Goal: Transaction & Acquisition: Download file/media

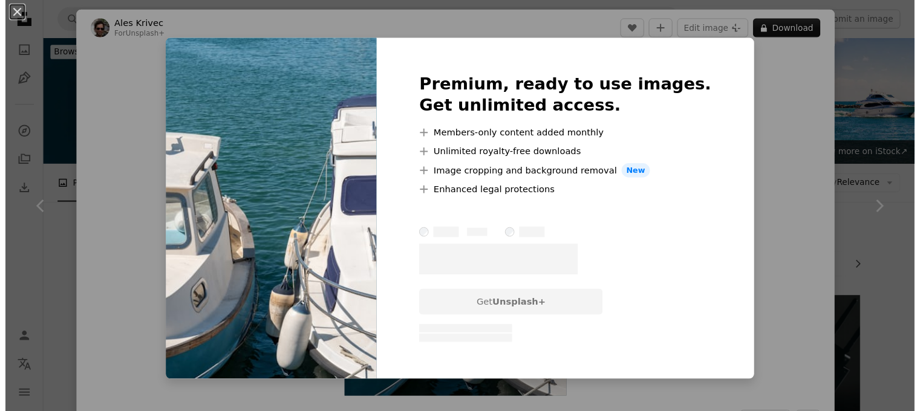
scroll to position [1512, 0]
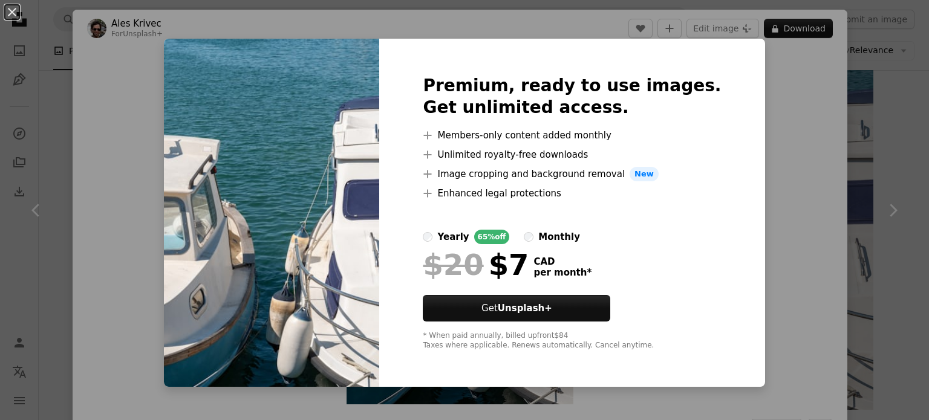
click at [755, 77] on div "An X shape Premium, ready to use images. Get unlimited access. A plus sign Memb…" at bounding box center [464, 210] width 929 height 420
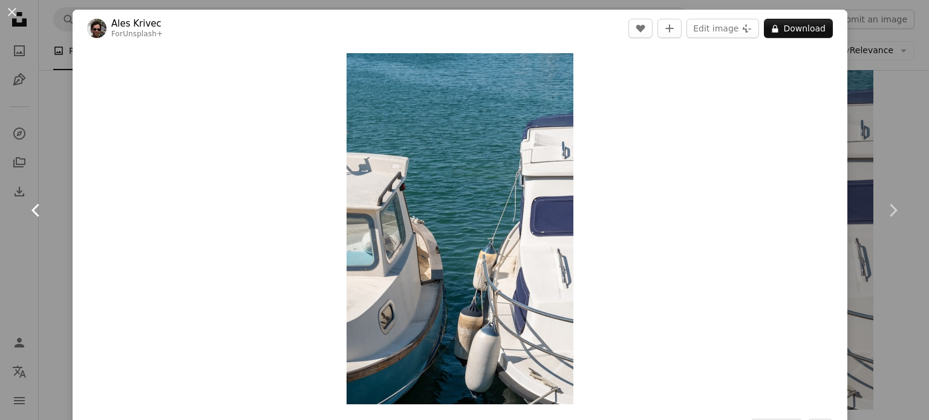
click at [59, 205] on link "Chevron left" at bounding box center [36, 210] width 73 height 116
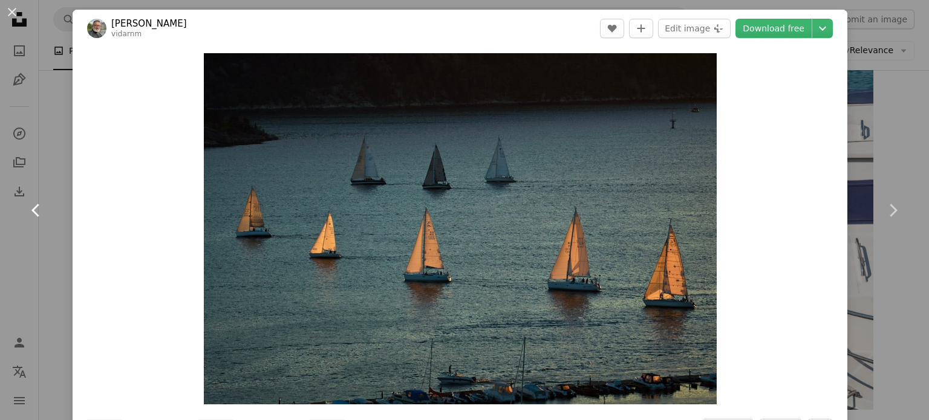
click at [48, 207] on link "Chevron left" at bounding box center [36, 210] width 73 height 116
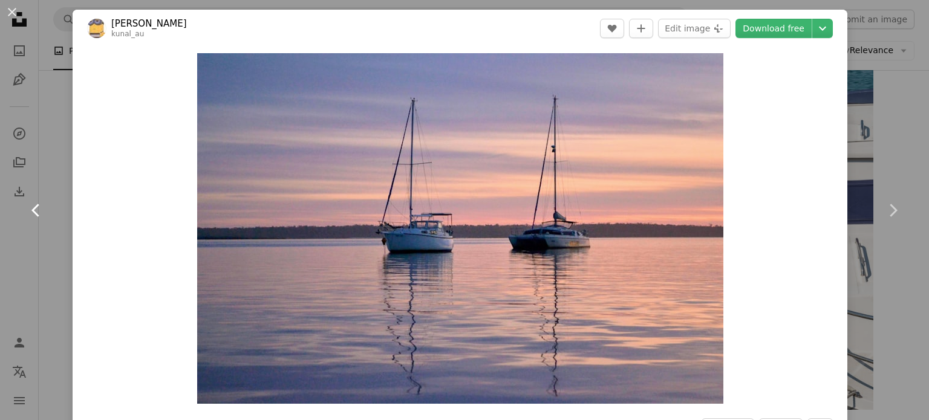
click at [48, 208] on link "Chevron left" at bounding box center [36, 210] width 73 height 116
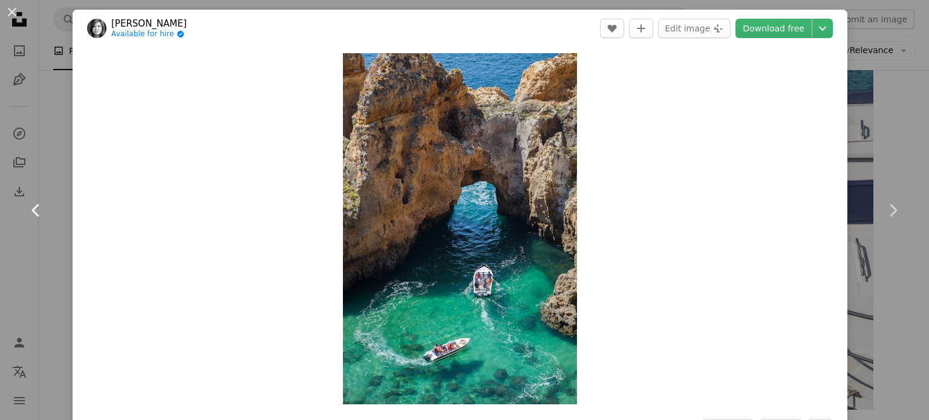
click at [48, 208] on link "Chevron left" at bounding box center [36, 210] width 73 height 116
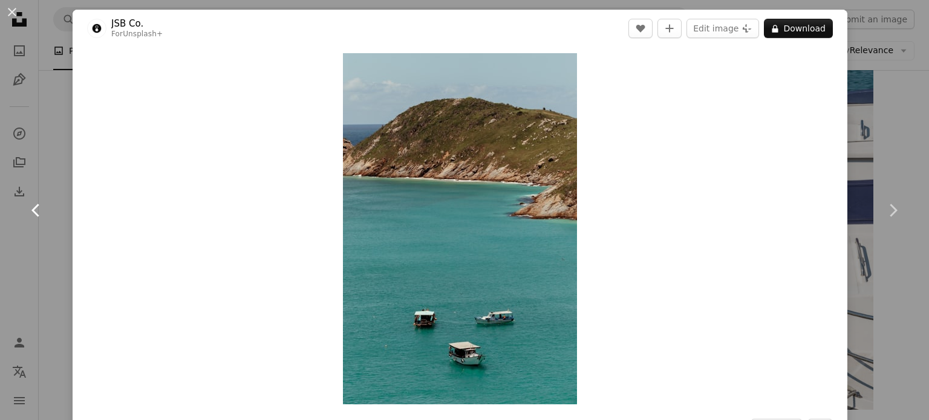
click at [48, 208] on link "Chevron left" at bounding box center [36, 210] width 73 height 116
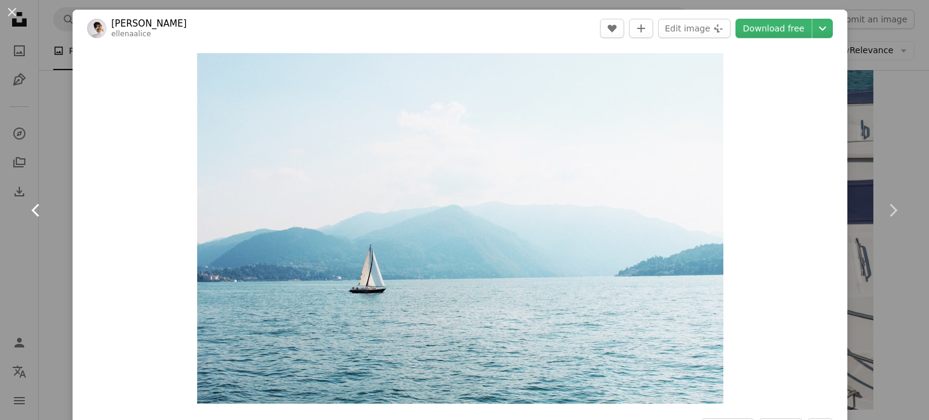
click at [48, 208] on link "Chevron left" at bounding box center [36, 210] width 73 height 116
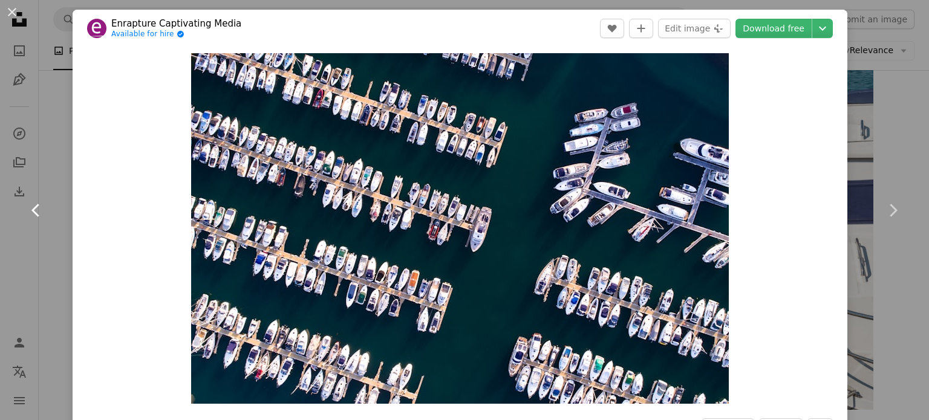
click at [48, 208] on link "Chevron left" at bounding box center [36, 210] width 73 height 116
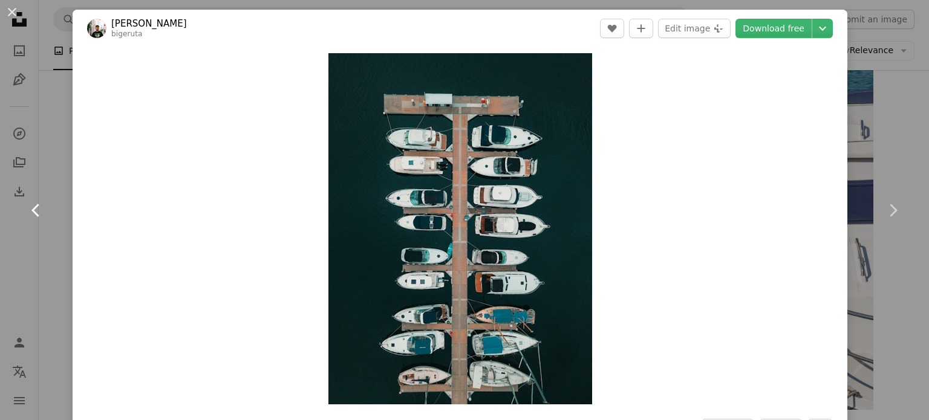
click at [48, 208] on link "Chevron left" at bounding box center [36, 210] width 73 height 116
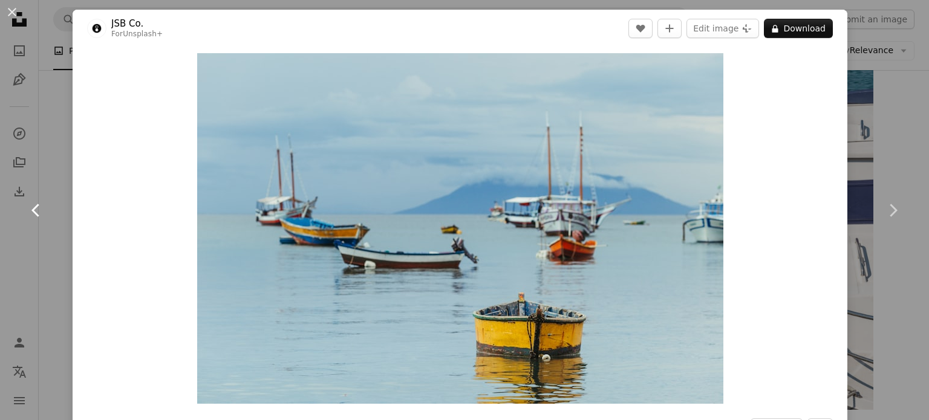
click at [48, 208] on link "Chevron left" at bounding box center [36, 210] width 73 height 116
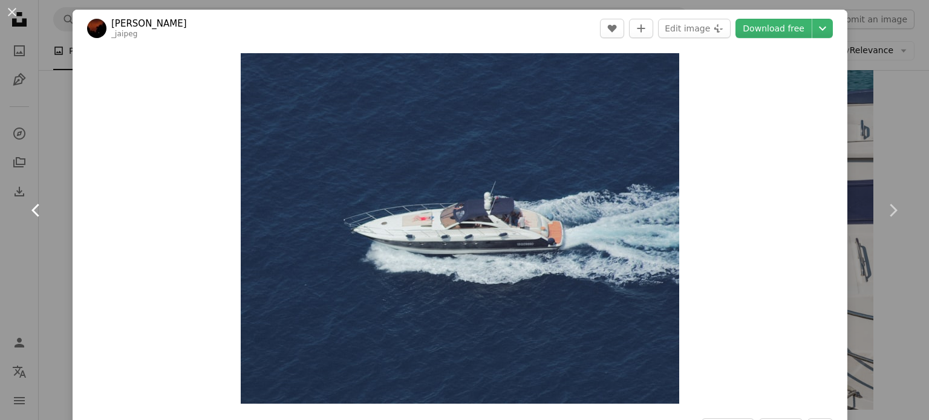
click at [48, 208] on link "Chevron left" at bounding box center [36, 210] width 73 height 116
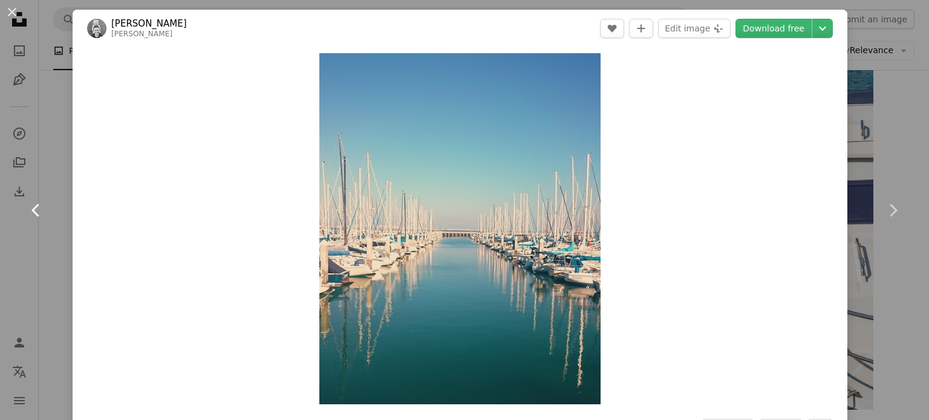
click at [48, 208] on link "Chevron left" at bounding box center [36, 210] width 73 height 116
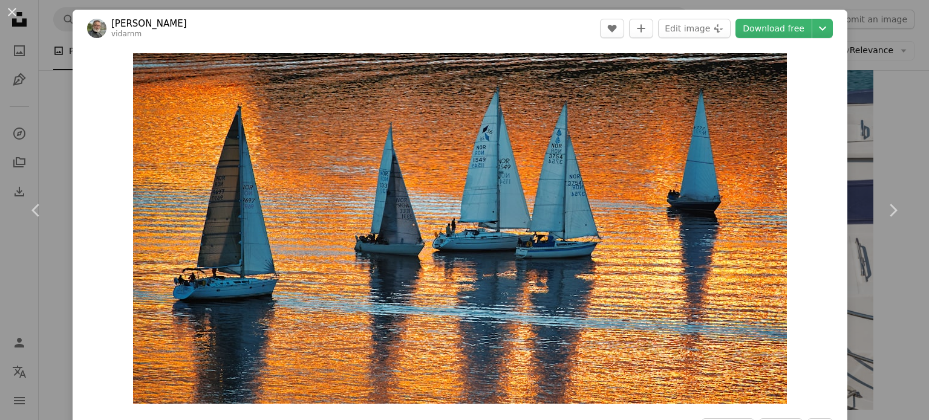
click at [28, 275] on div "An X shape Chevron left Chevron right [PERSON_NAME] vidarnm A heart A plus sign…" at bounding box center [464, 210] width 929 height 420
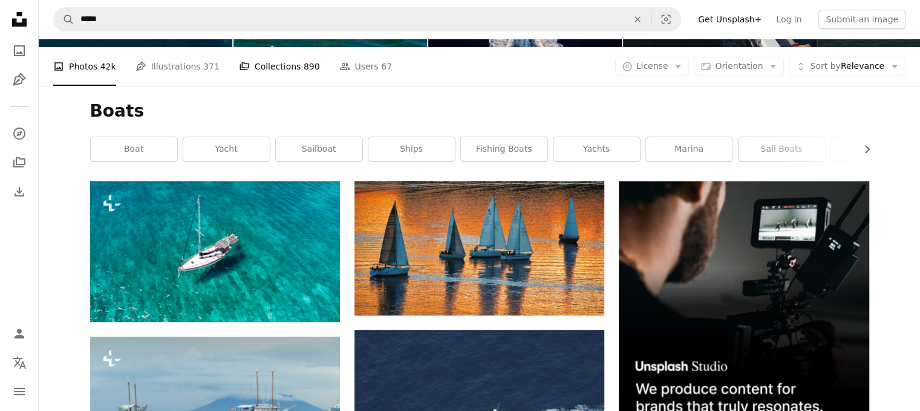
scroll to position [121, 0]
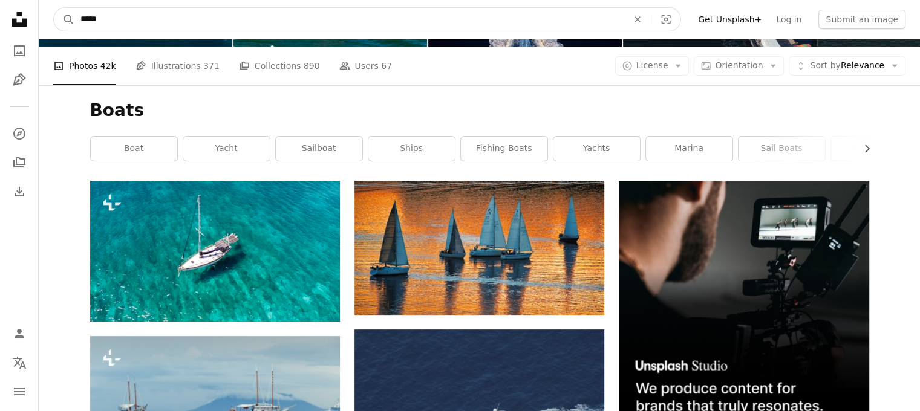
click at [209, 23] on input "*****" at bounding box center [349, 19] width 550 height 23
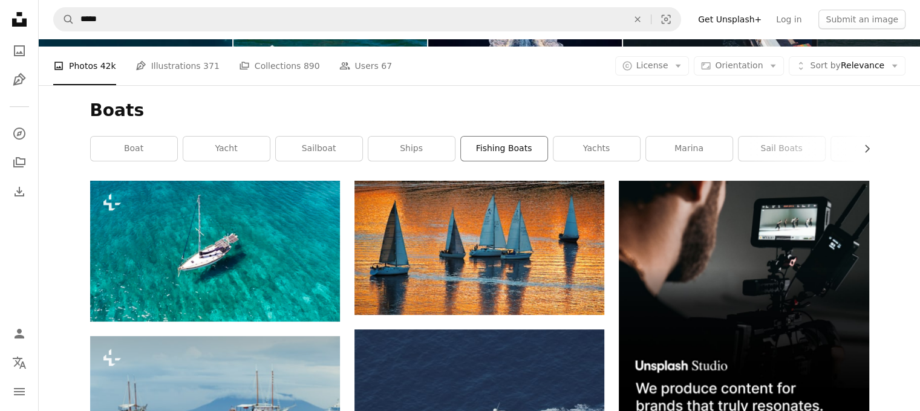
click at [489, 143] on link "fishing boats" at bounding box center [504, 149] width 86 height 24
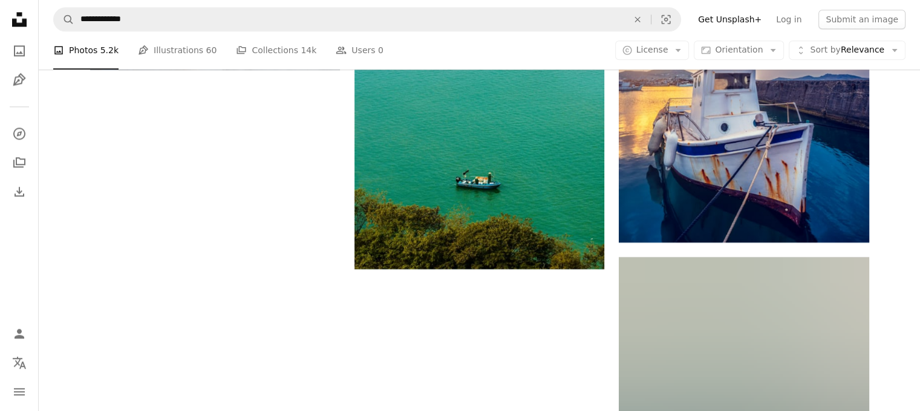
scroll to position [1331, 0]
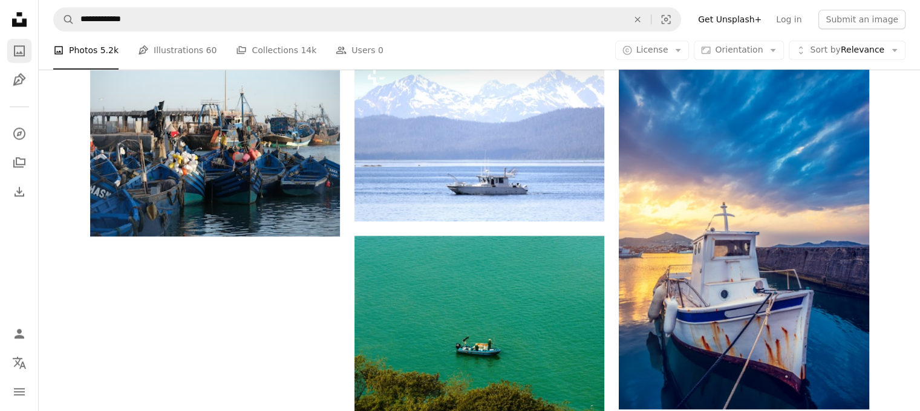
click at [21, 47] on icon "A photo" at bounding box center [19, 51] width 15 height 15
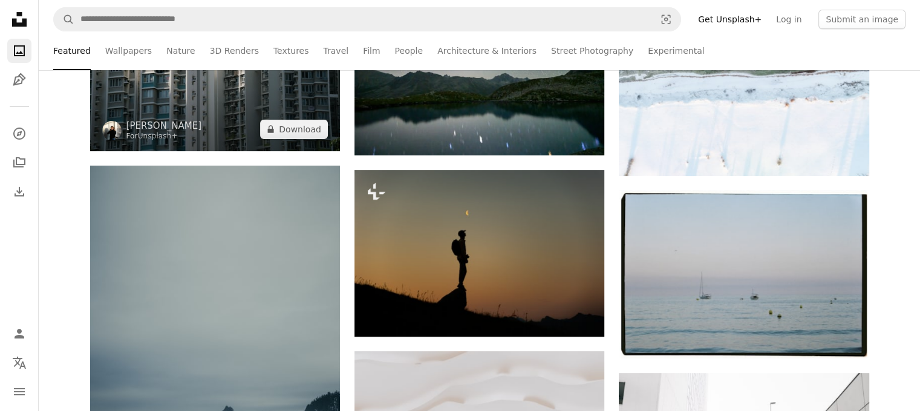
scroll to position [484, 0]
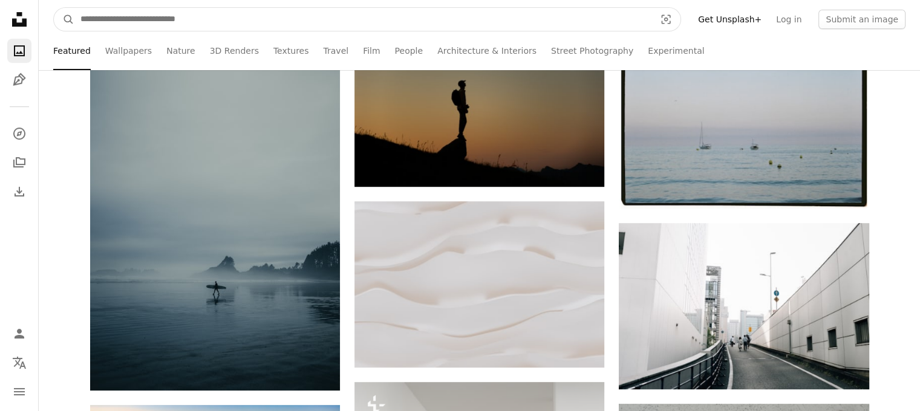
click at [281, 19] on input "Find visuals sitewide" at bounding box center [362, 19] width 577 height 23
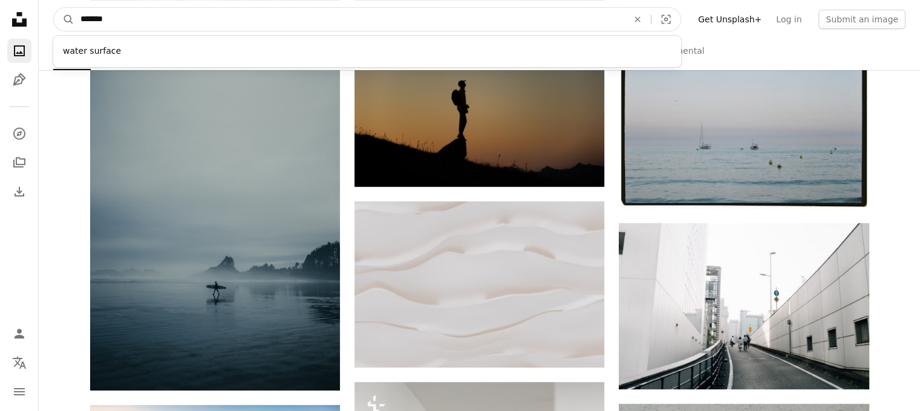
type input "*******"
click at [54, 8] on button "A magnifying glass" at bounding box center [64, 19] width 21 height 23
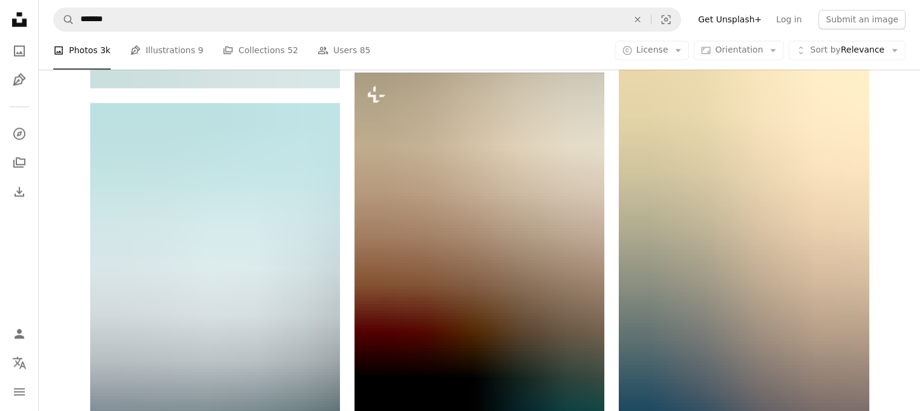
scroll to position [1573, 0]
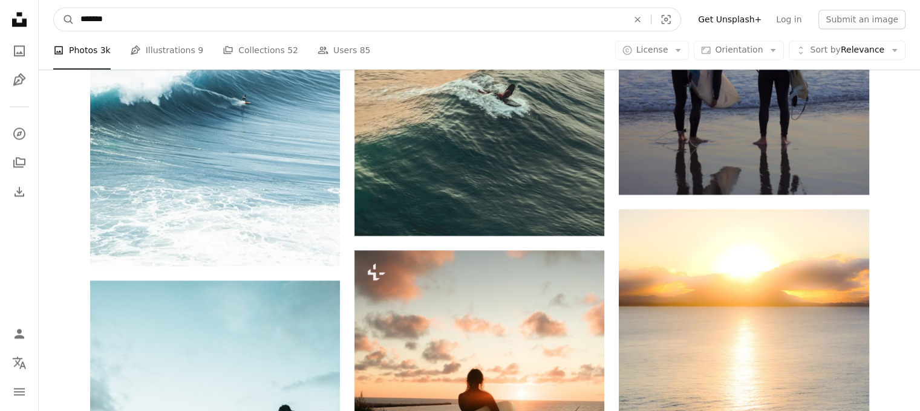
click at [184, 21] on input "*******" at bounding box center [349, 19] width 550 height 23
click at [247, 26] on input "*******" at bounding box center [349, 19] width 550 height 23
type input "*"
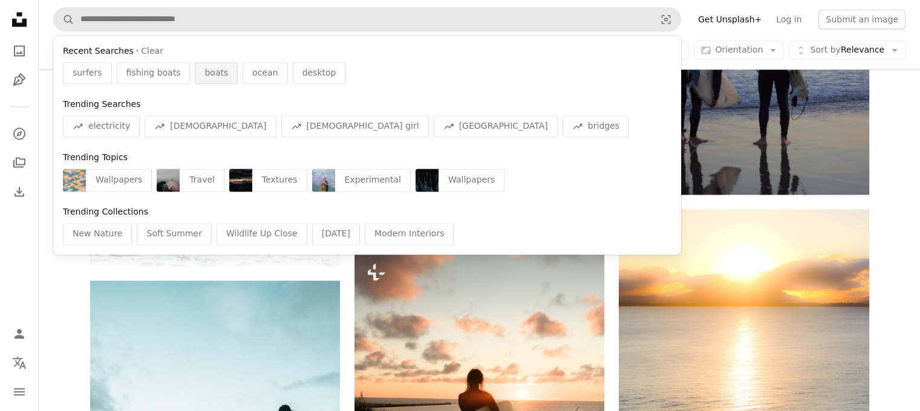
click at [204, 71] on span "boats" at bounding box center [216, 73] width 24 height 12
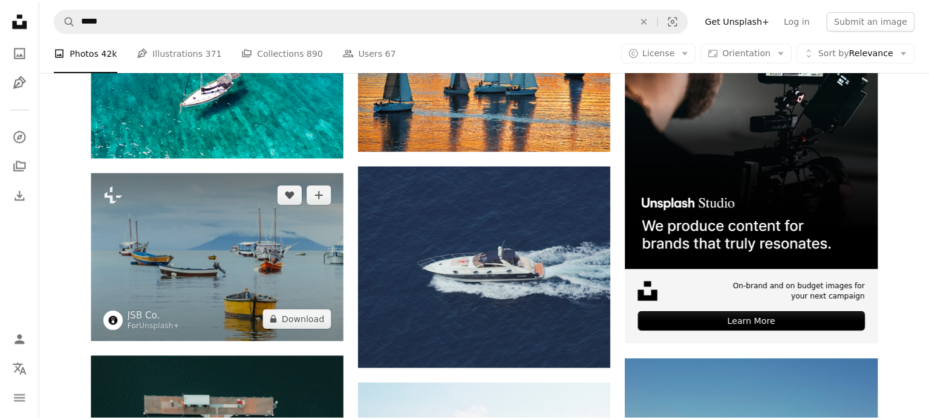
scroll to position [302, 0]
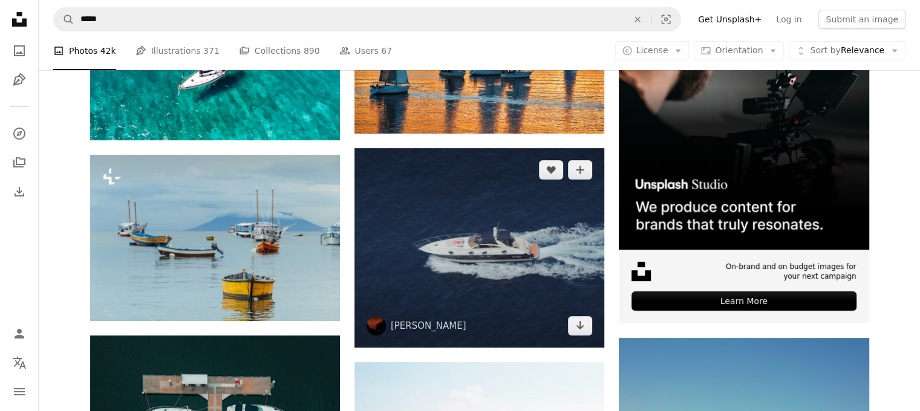
click at [489, 282] on img at bounding box center [479, 248] width 250 height 200
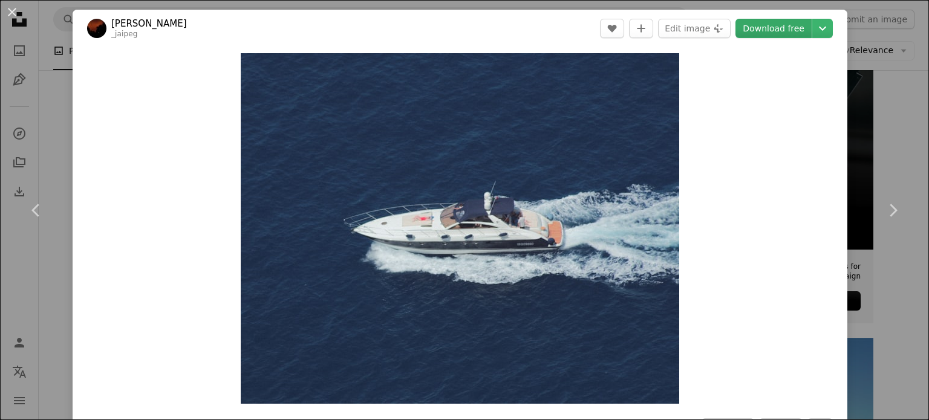
click at [760, 27] on link "Download free" at bounding box center [773, 28] width 76 height 19
